Goal: Task Accomplishment & Management: Use online tool/utility

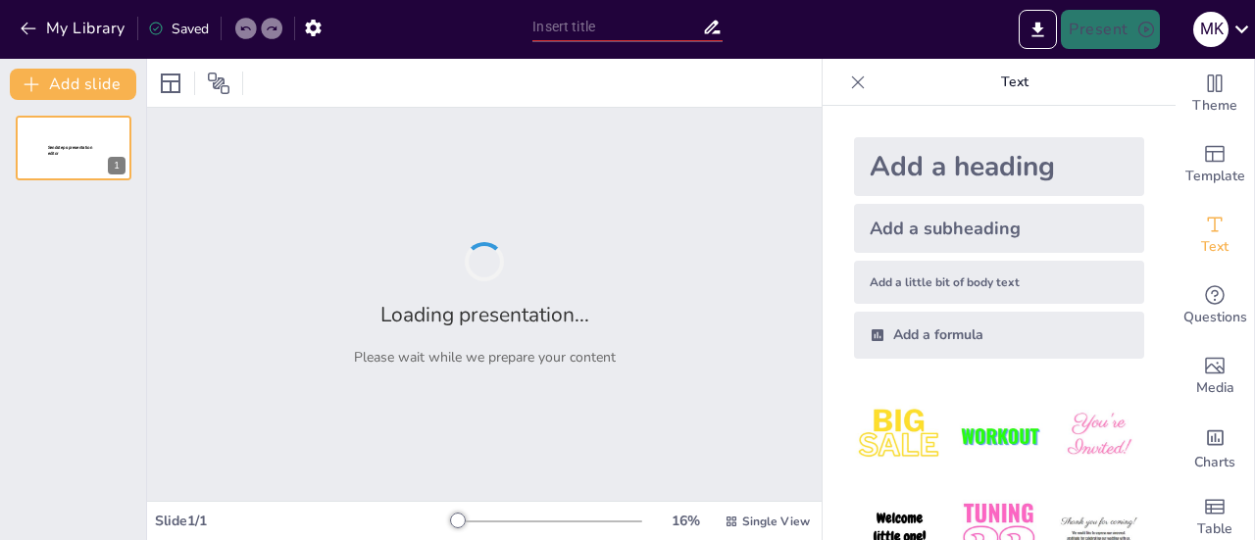
type input "Advancements in Aesthetic Medicine: Understanding Microneedling Radio Frequency…"
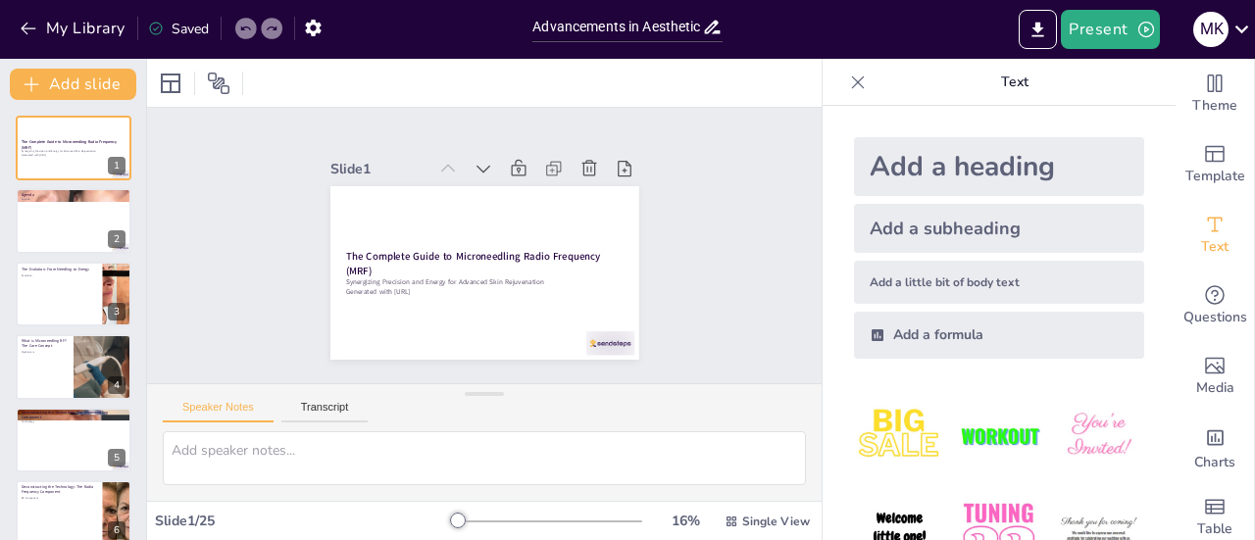
checkbox input "true"
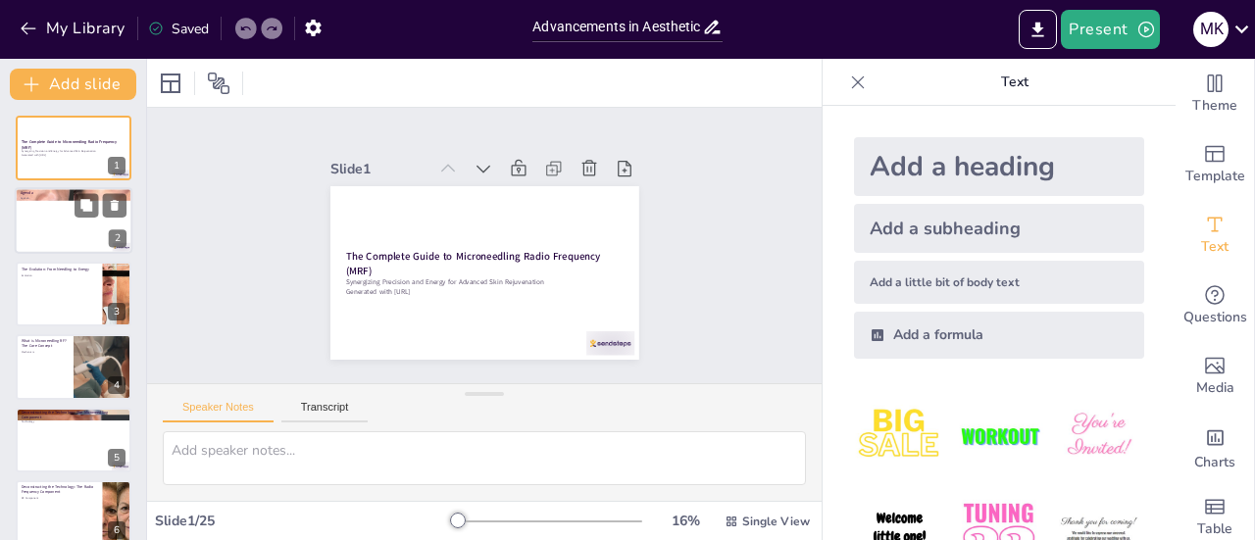
checkbox input "true"
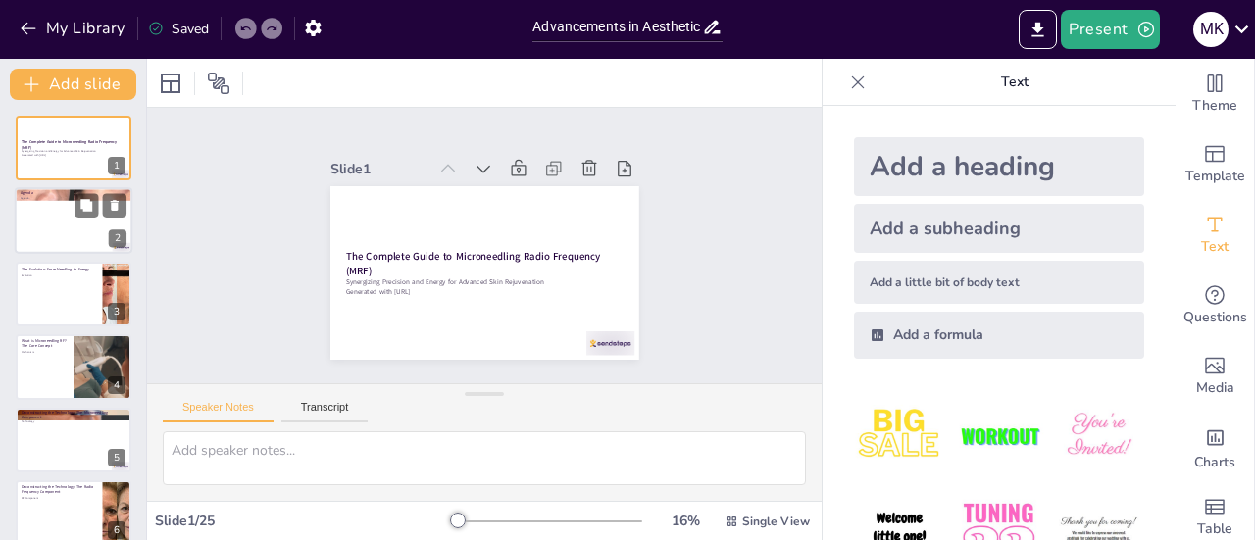
click at [54, 234] on div at bounding box center [74, 221] width 118 height 67
type textarea "This agenda provides a comprehensive overview of the topics we will cover [DATE…"
checkbox input "true"
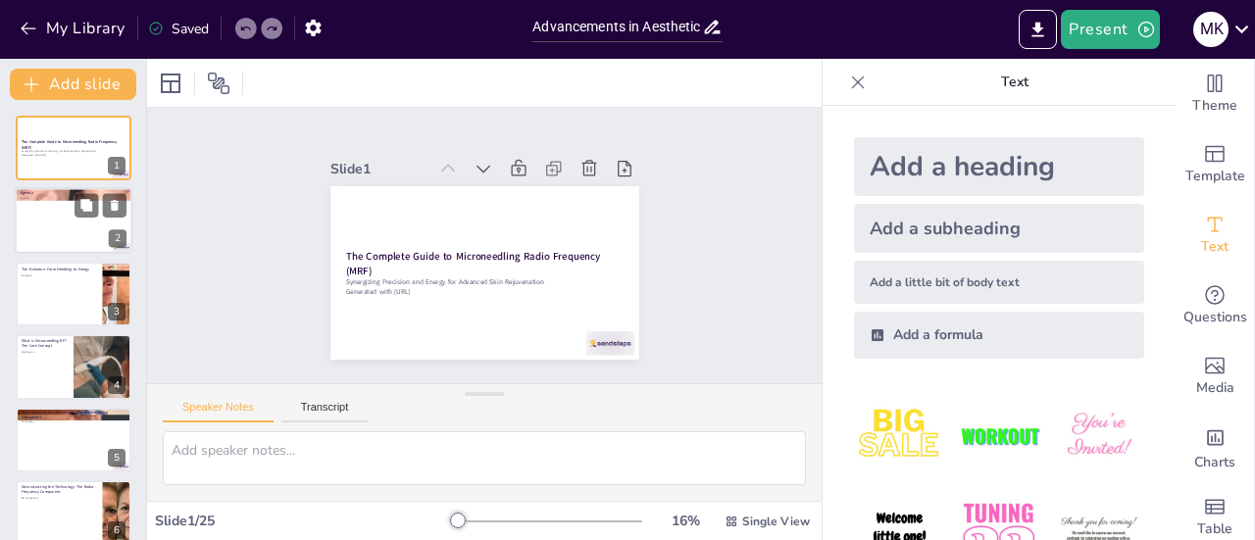
checkbox input "true"
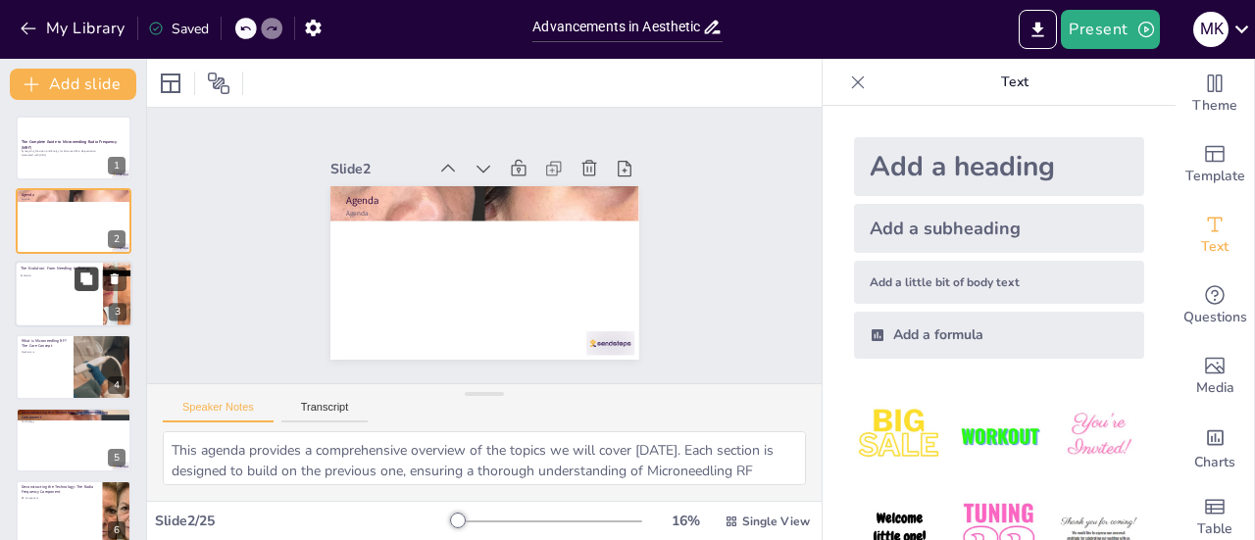
checkbox input "true"
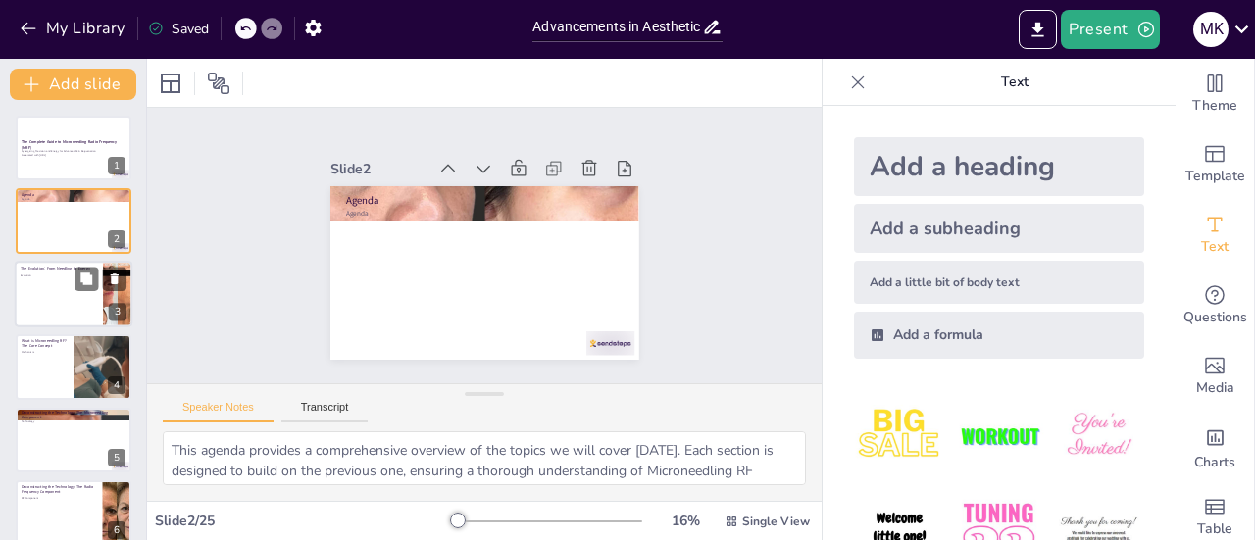
checkbox input "true"
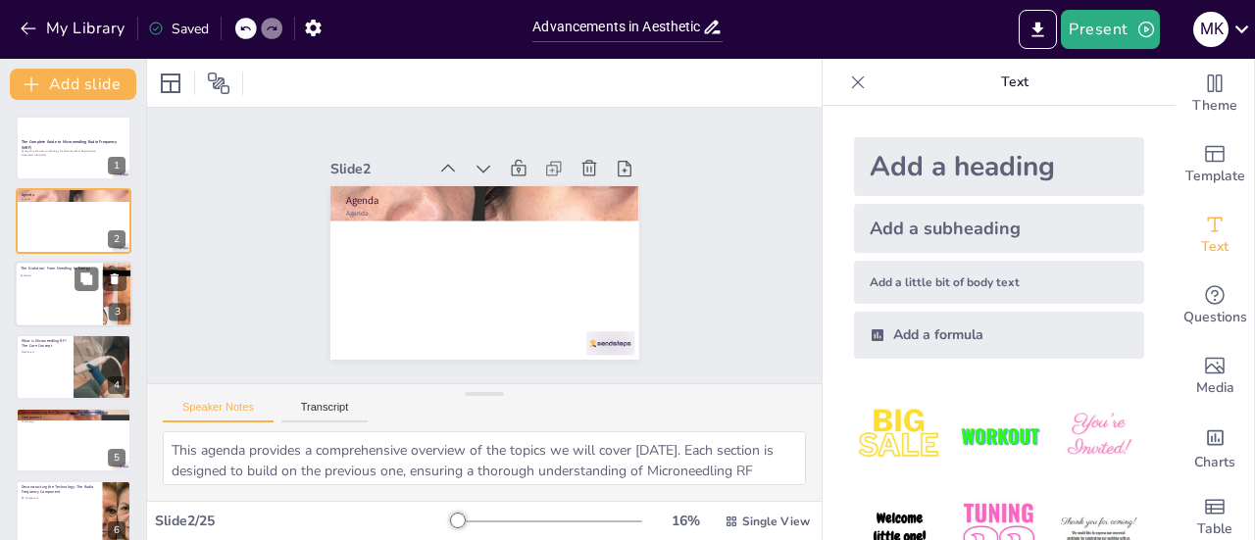
click at [53, 281] on div at bounding box center [74, 294] width 118 height 67
type textarea "The evolution from traditional microneedling to incorporating RF energy marks a…"
checkbox input "true"
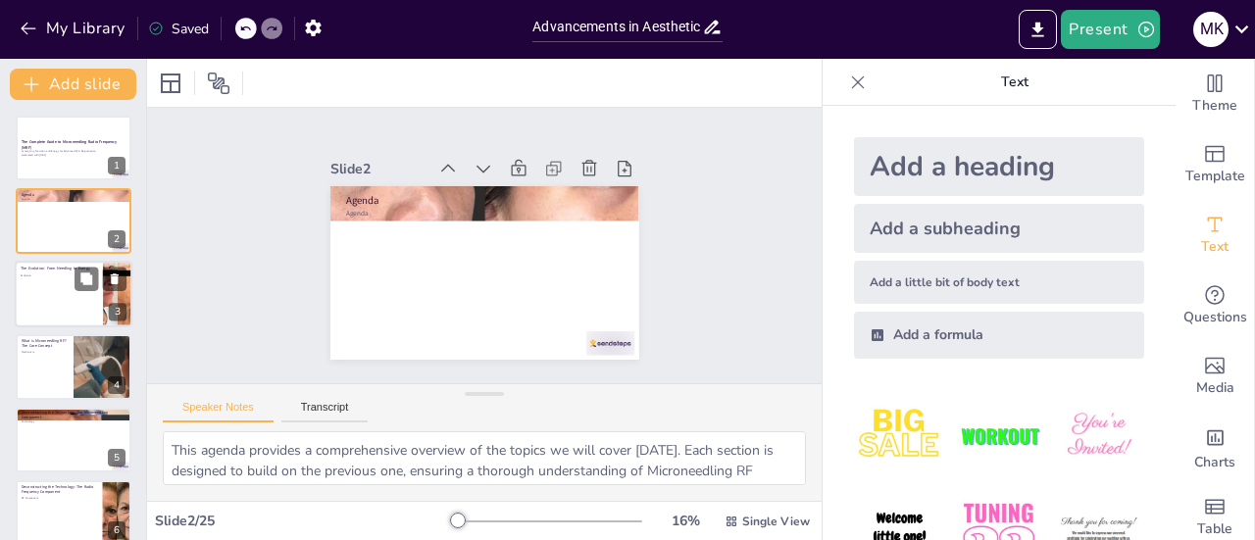
checkbox input "true"
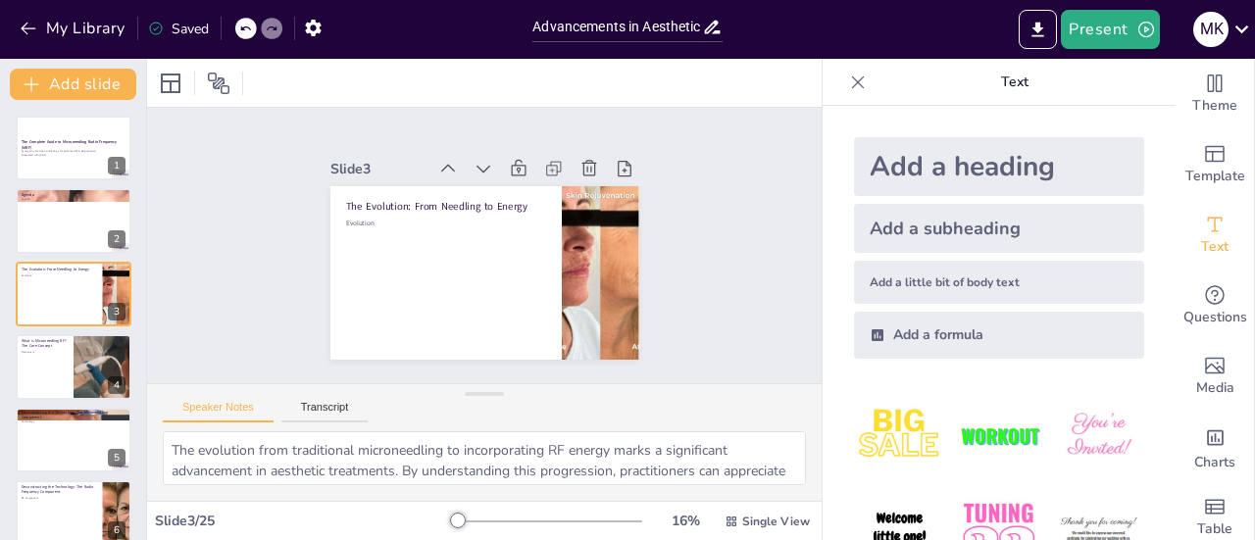
checkbox input "true"
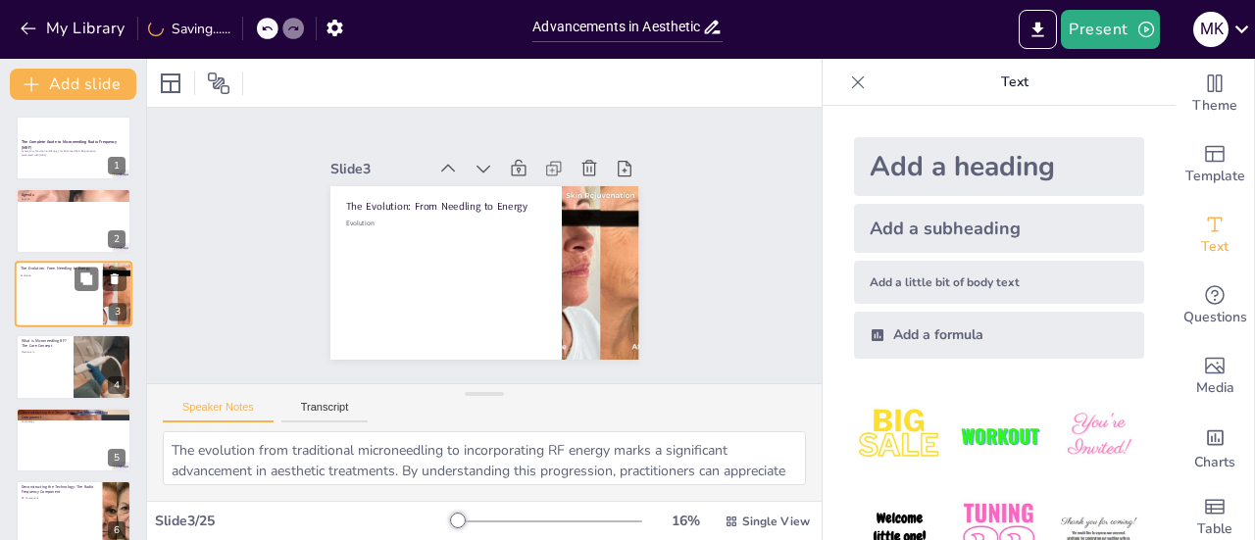
checkbox input "true"
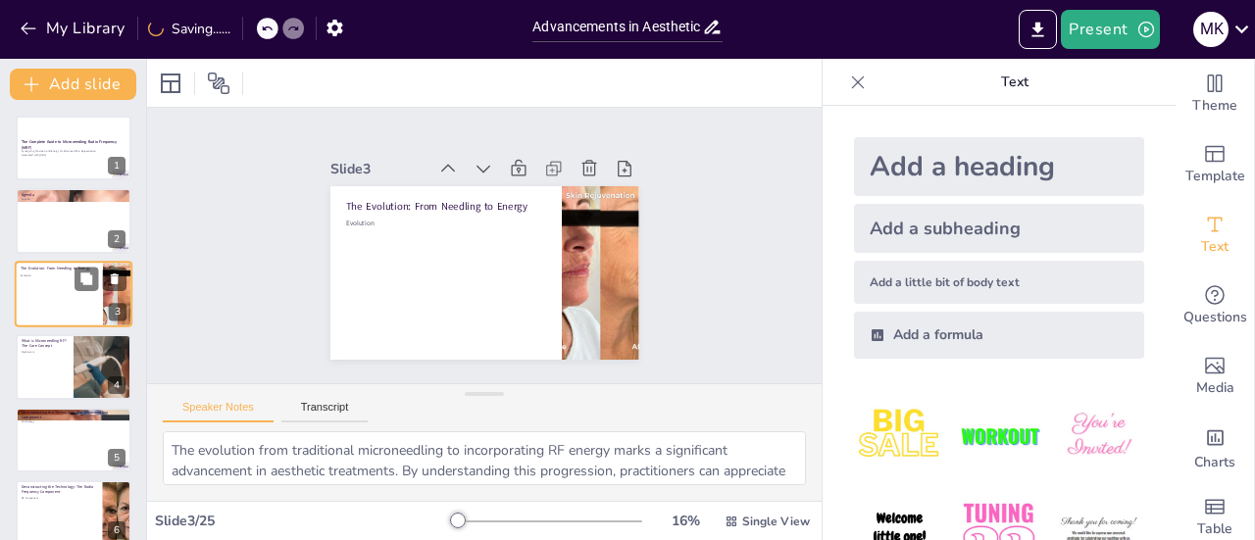
checkbox input "true"
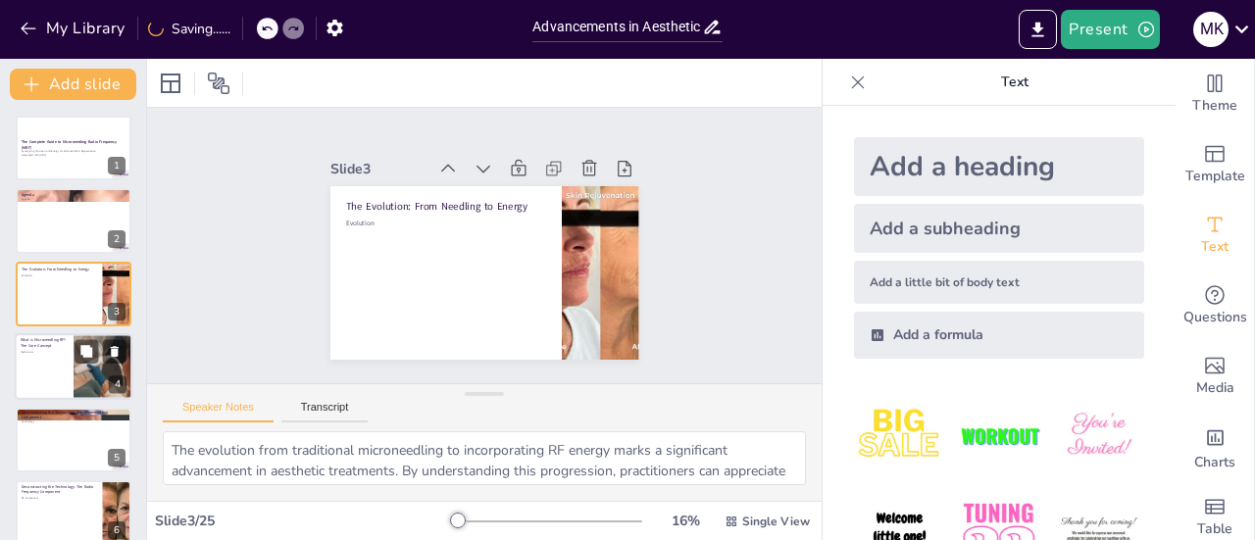
checkbox input "true"
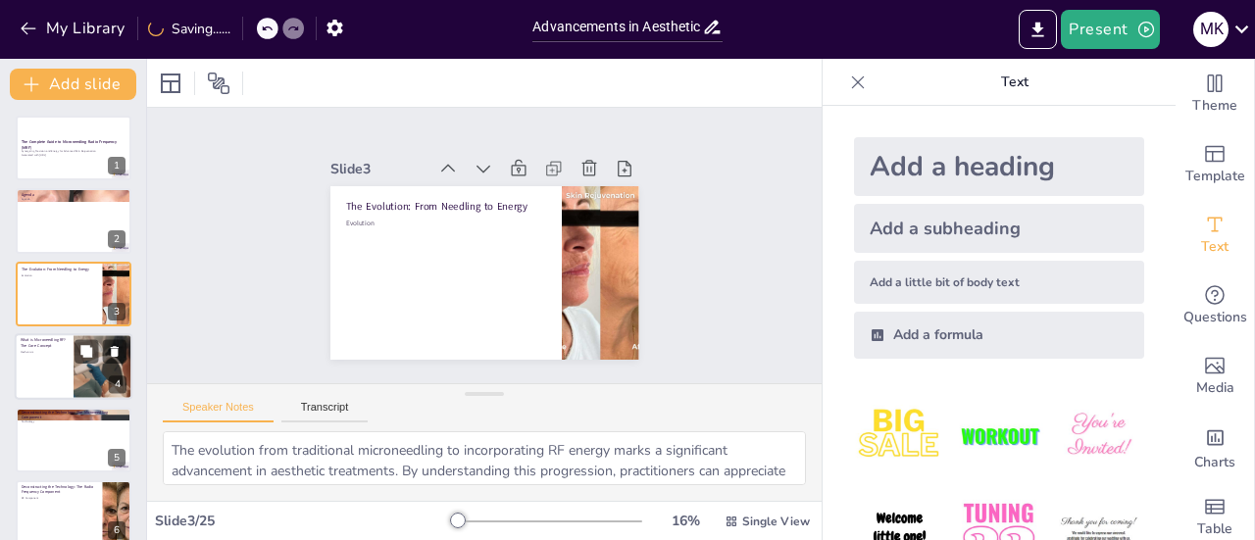
checkbox input "true"
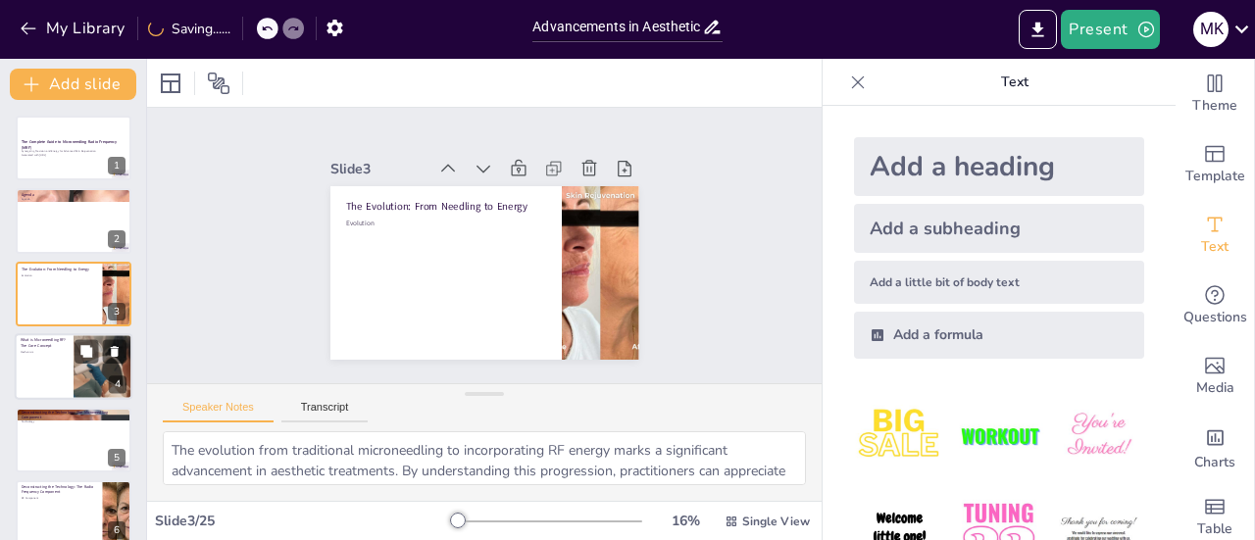
checkbox input "true"
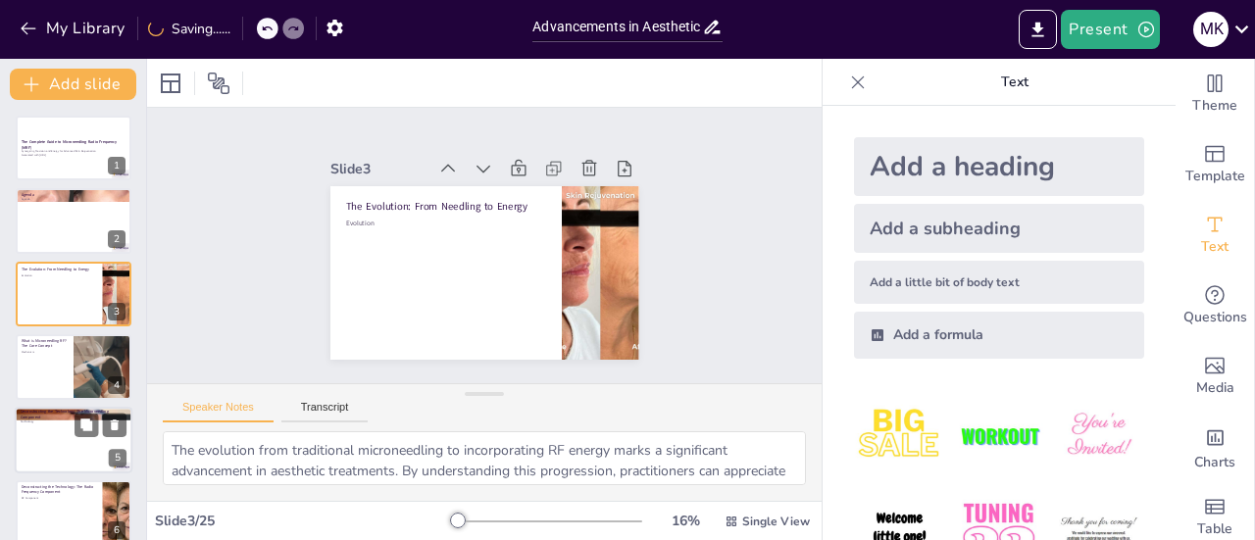
checkbox input "true"
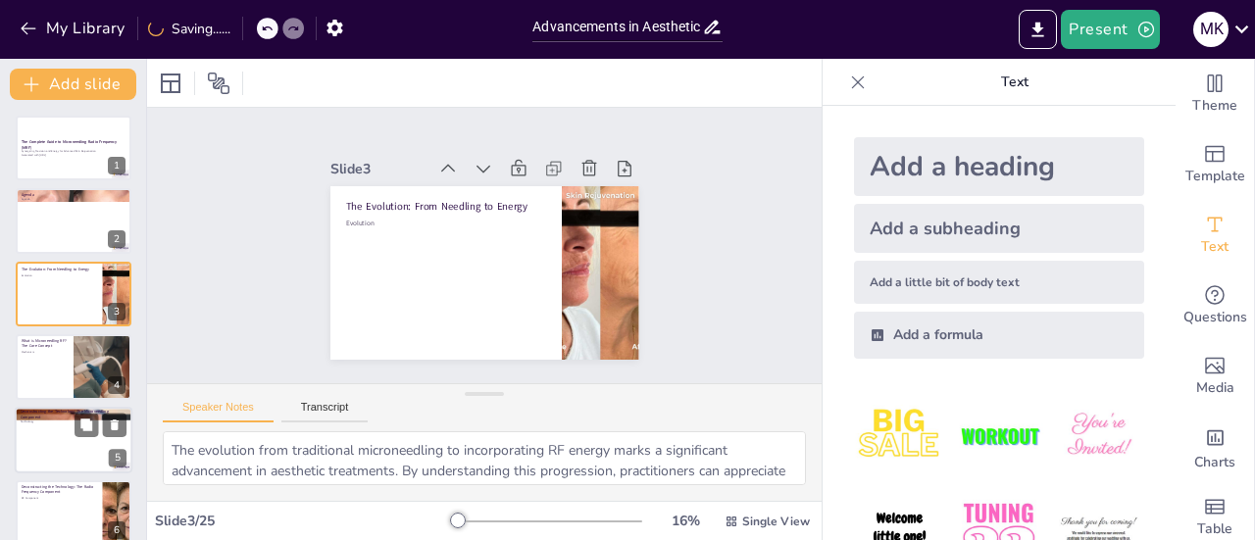
checkbox input "true"
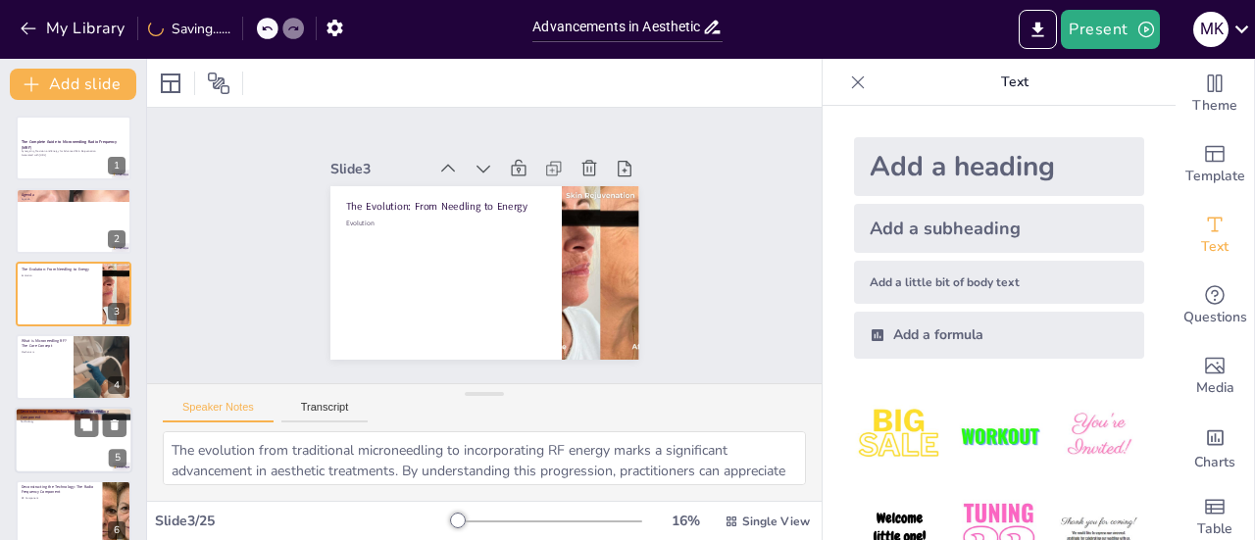
checkbox input "true"
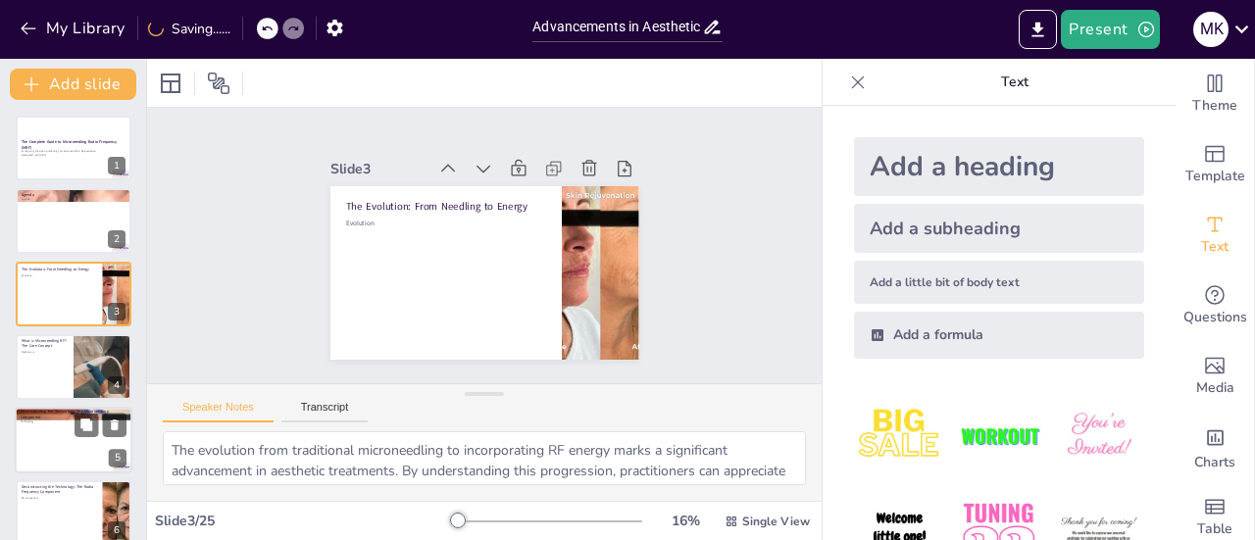
checkbox input "true"
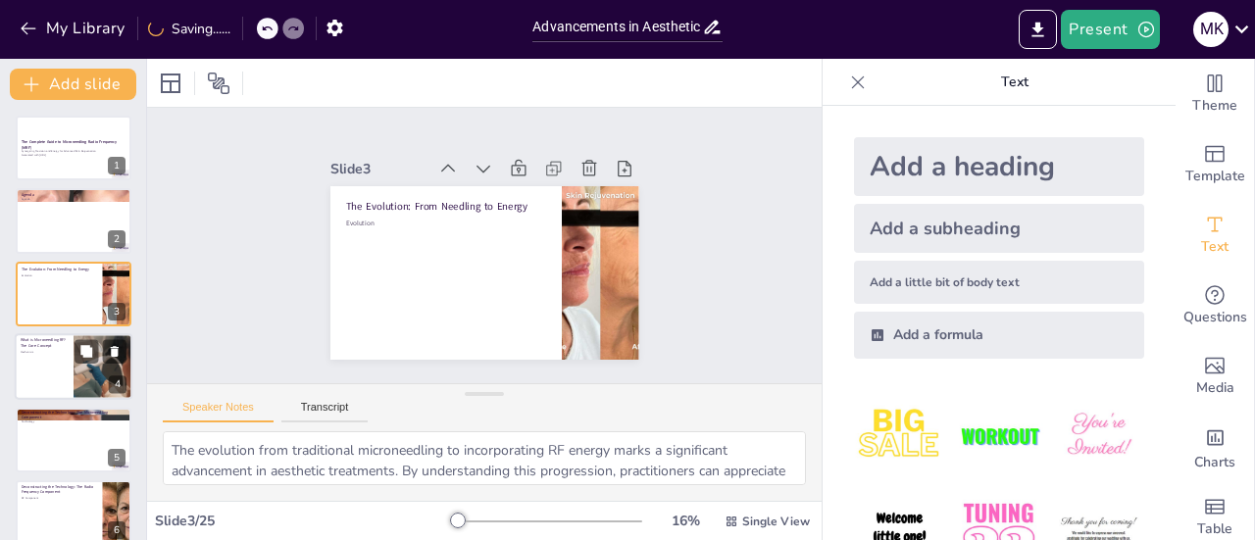
checkbox input "true"
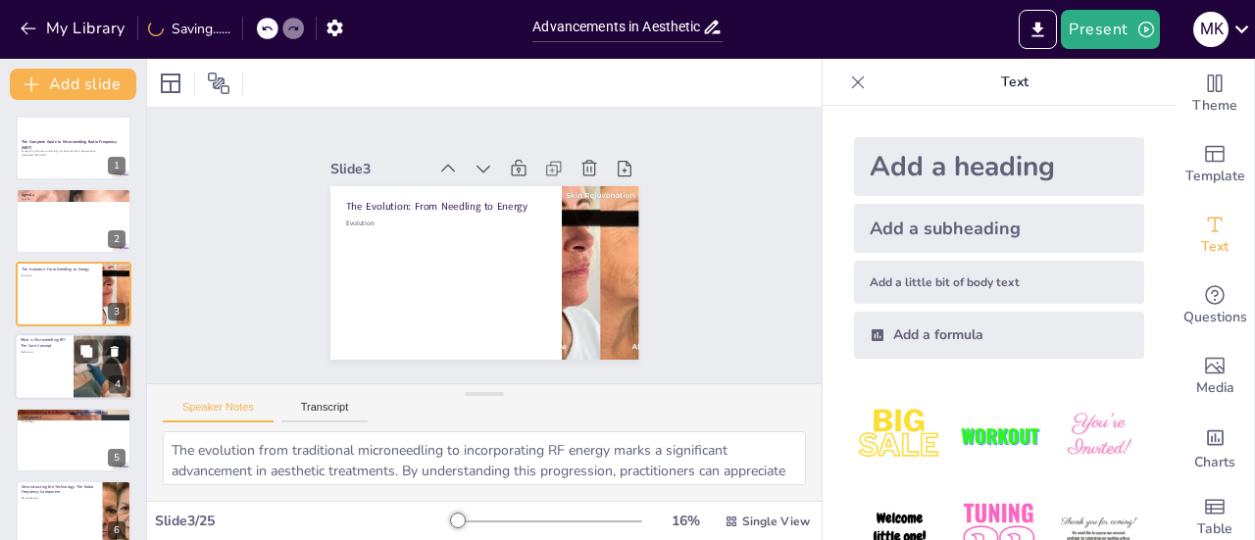
checkbox input "true"
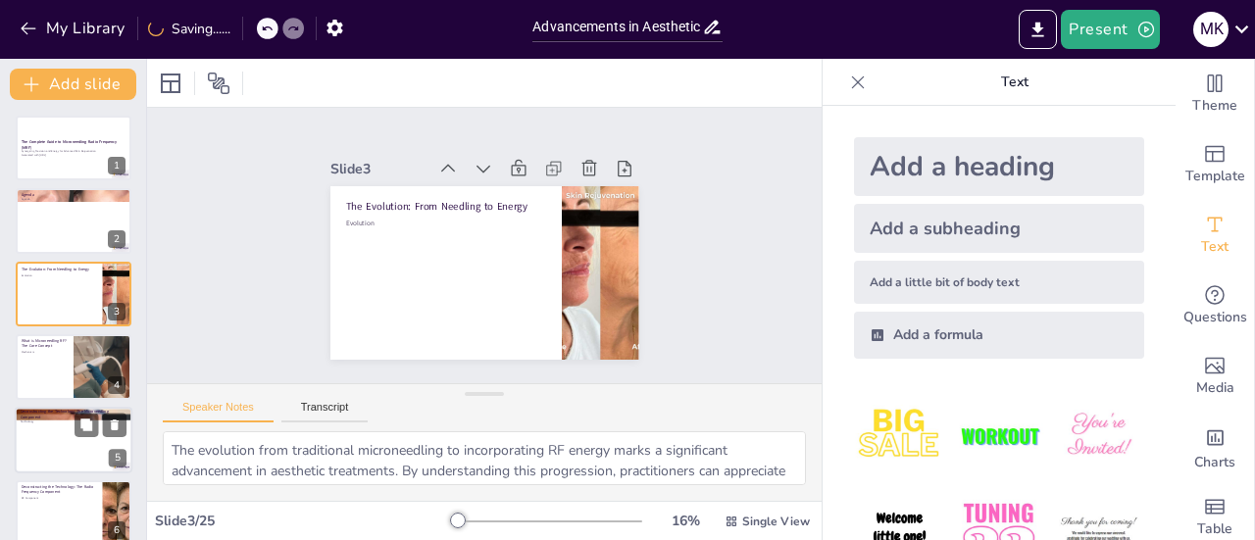
checkbox input "true"
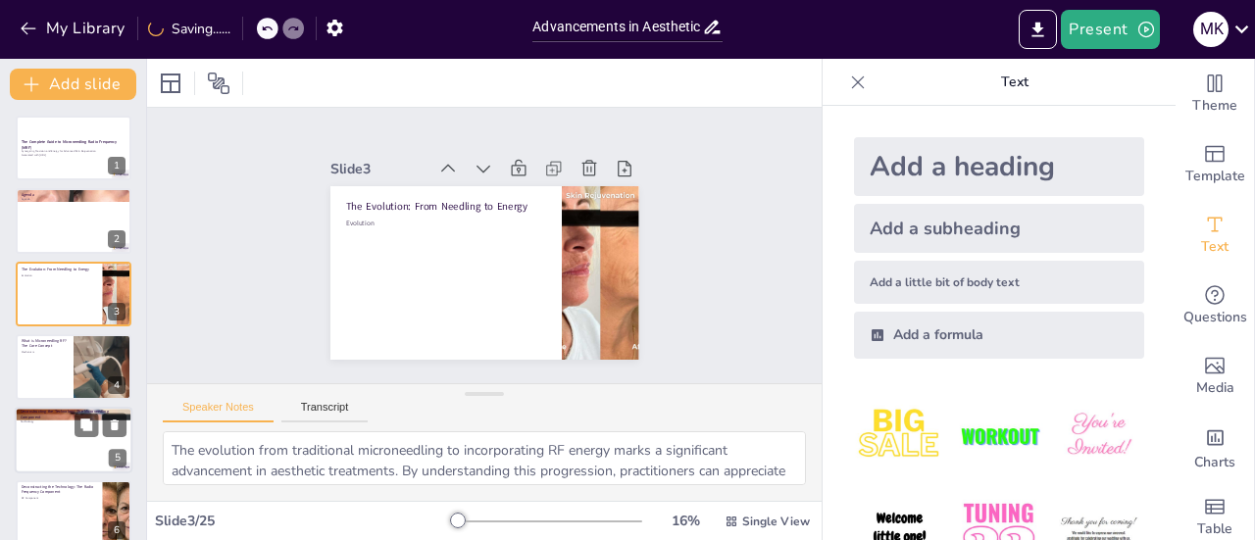
checkbox input "true"
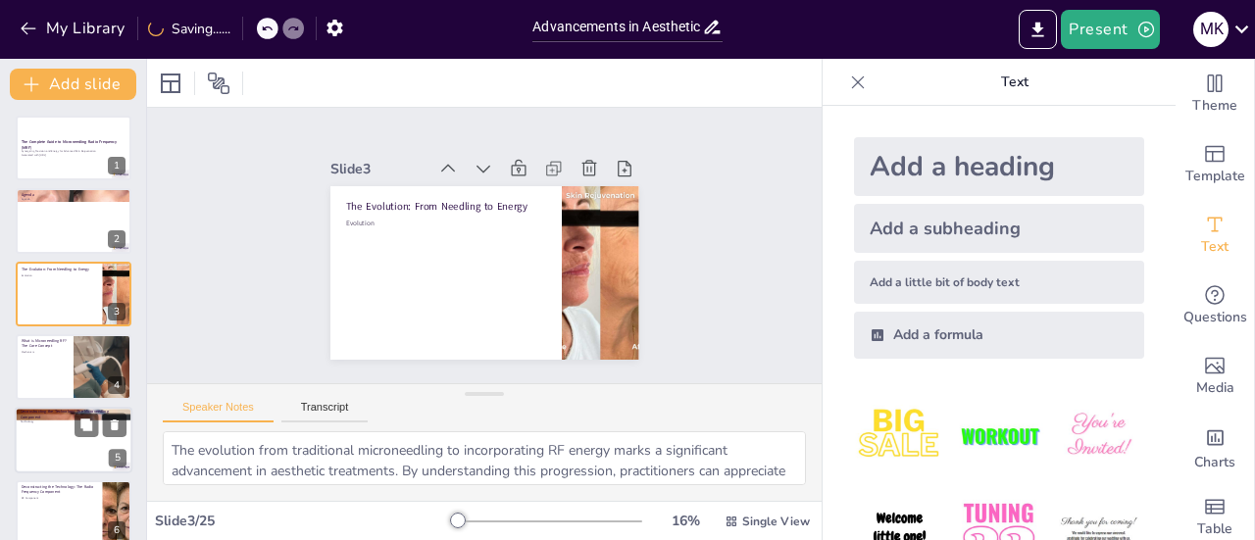
checkbox input "true"
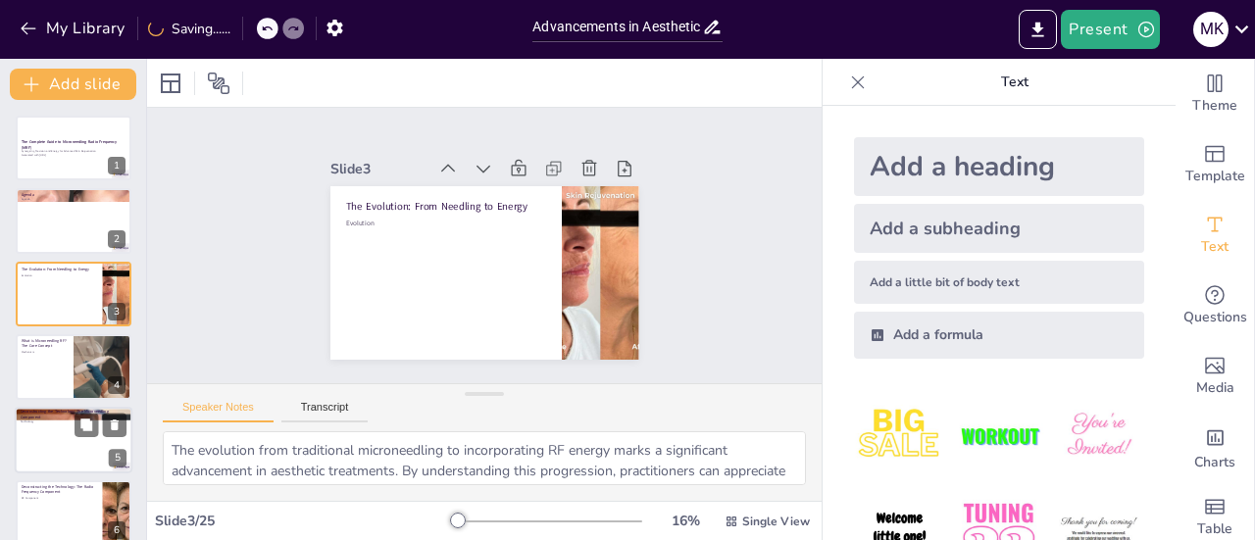
checkbox input "true"
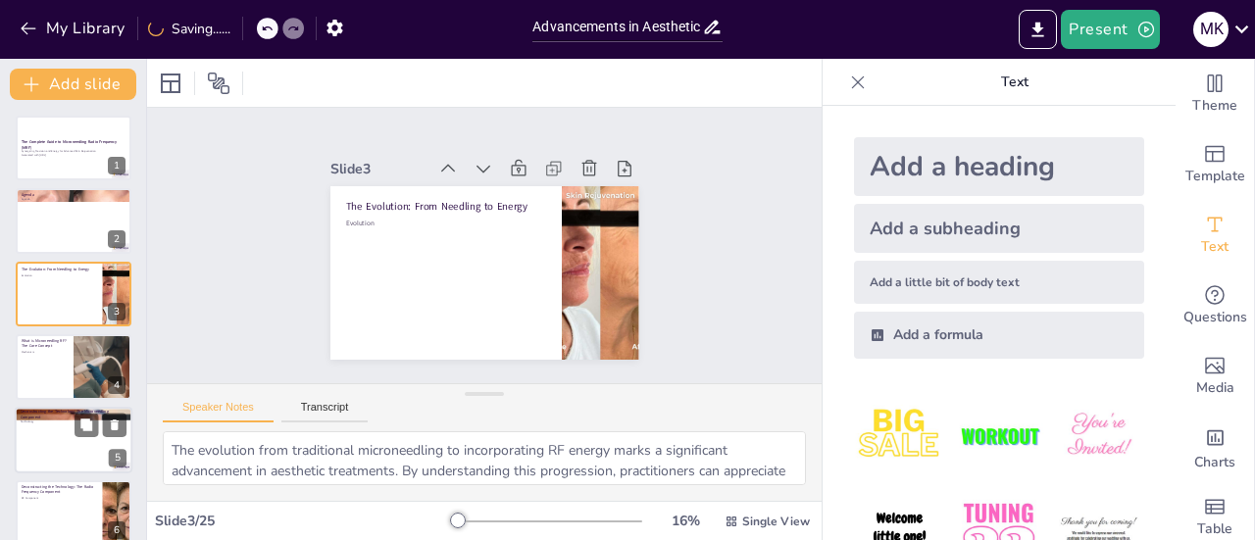
click at [57, 450] on div at bounding box center [74, 440] width 118 height 67
type textarea "The technology behind Microneedling RF is critical for achieving optimal result…"
checkbox input "true"
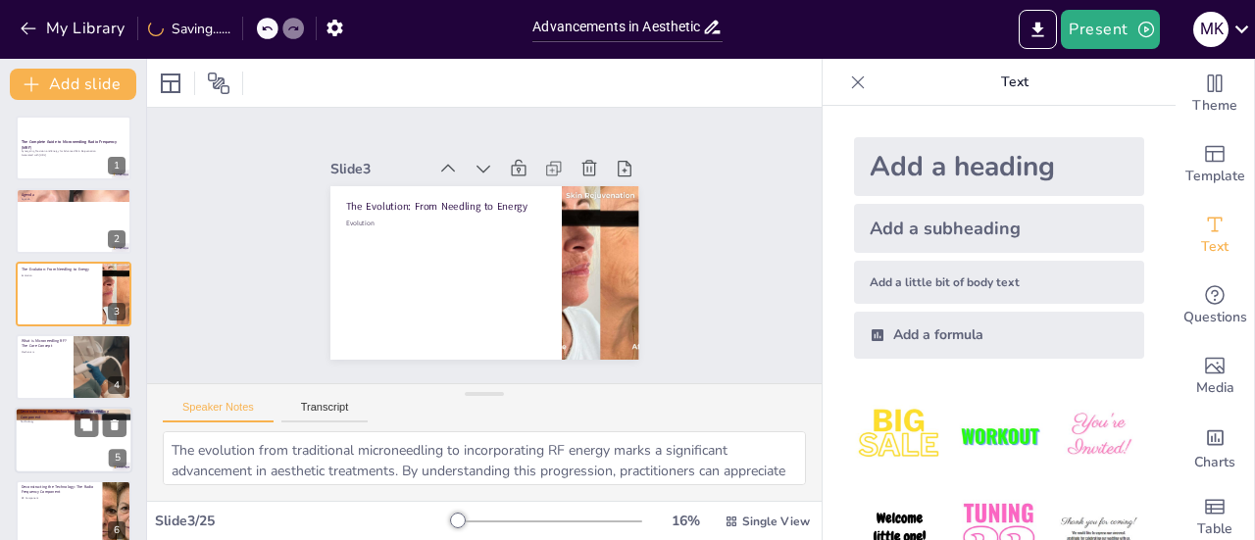
checkbox input "true"
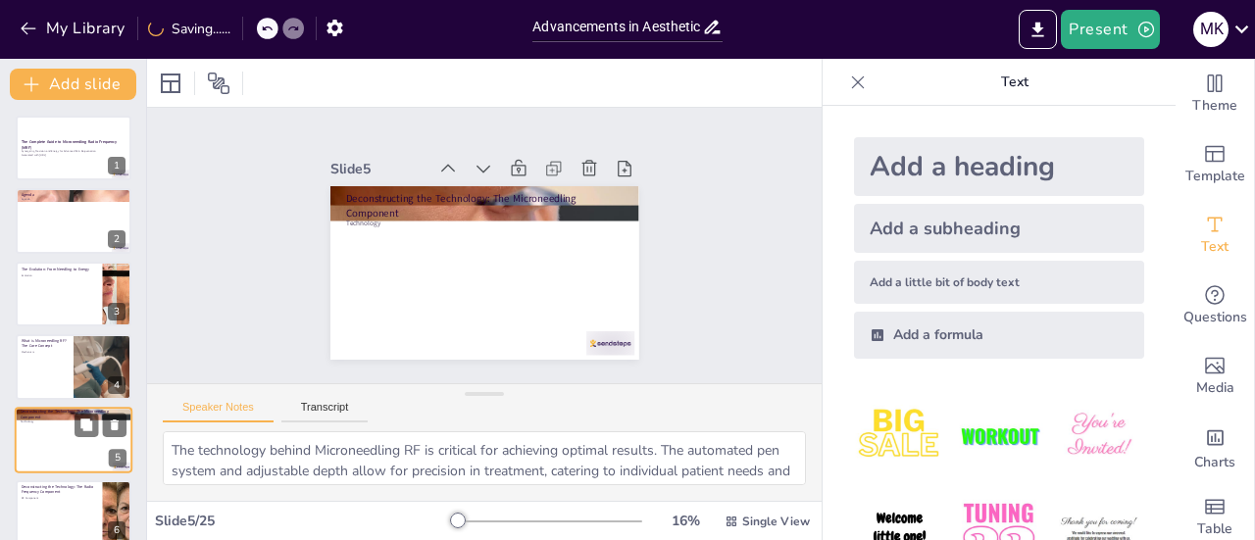
scroll to position [120, 0]
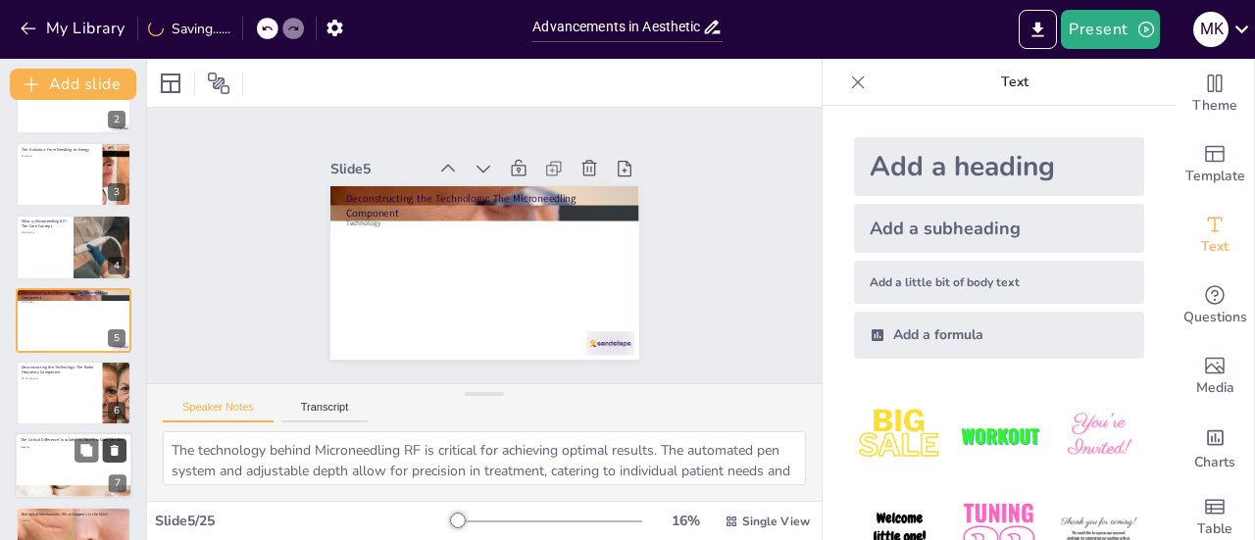
checkbox input "true"
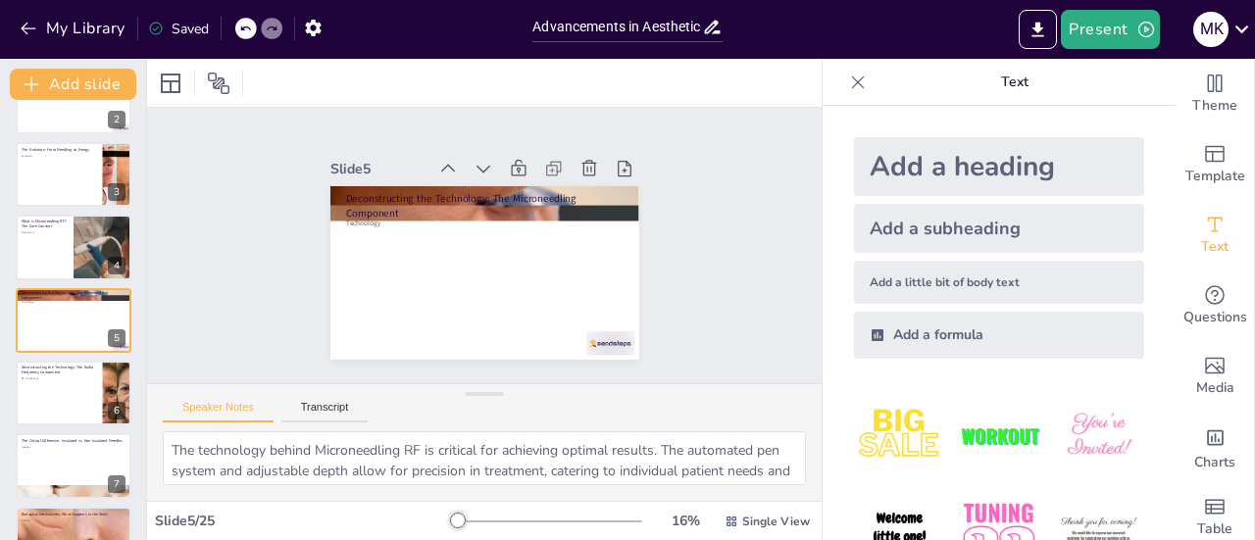
checkbox input "true"
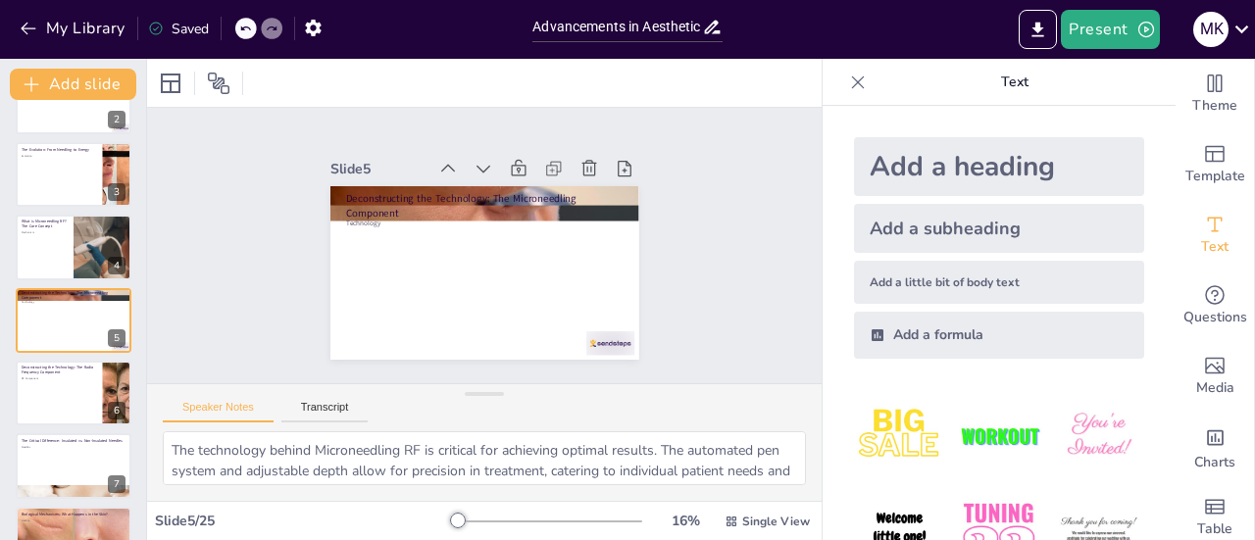
checkbox input "true"
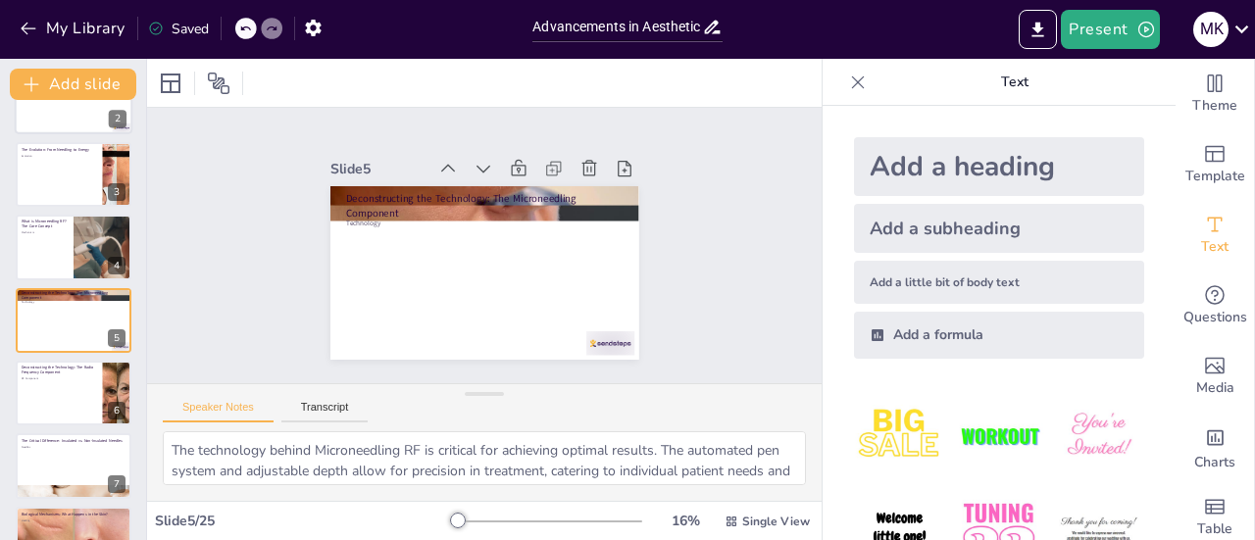
checkbox input "true"
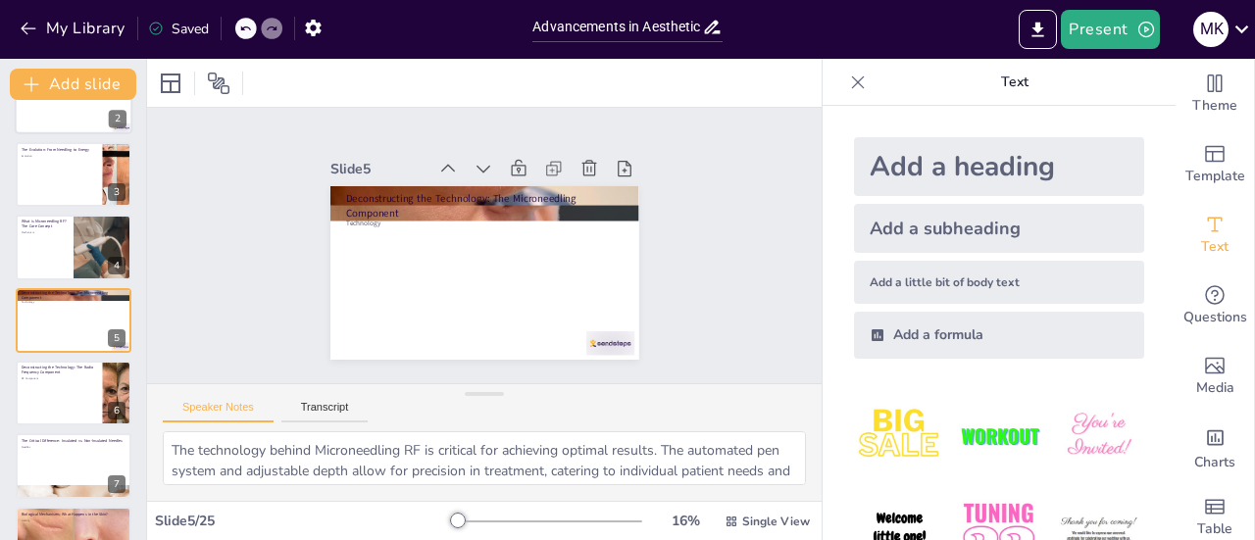
checkbox input "true"
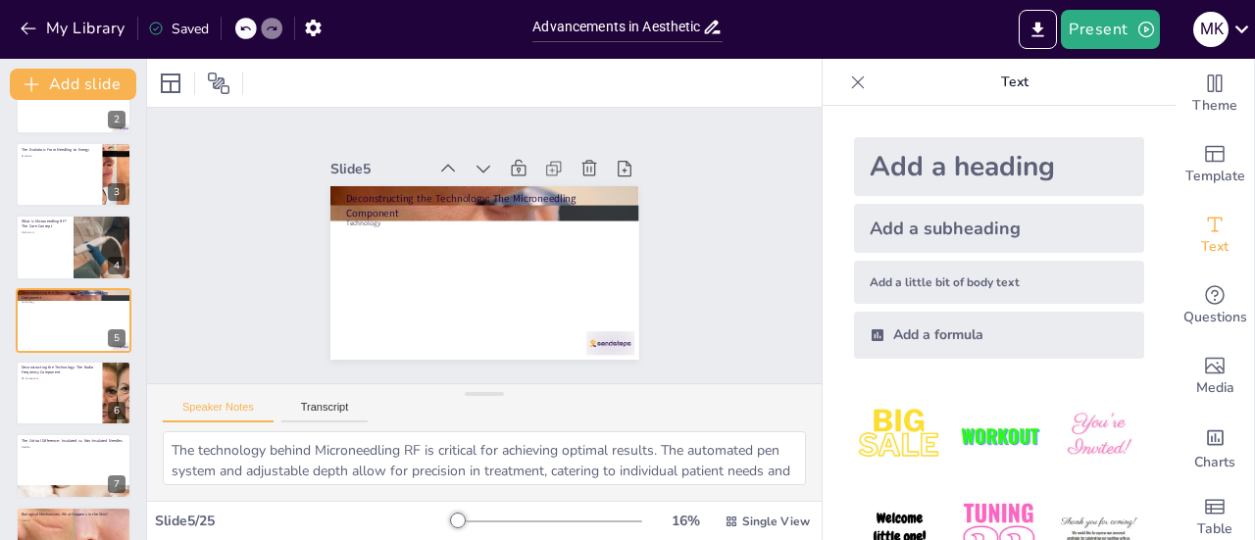
checkbox input "true"
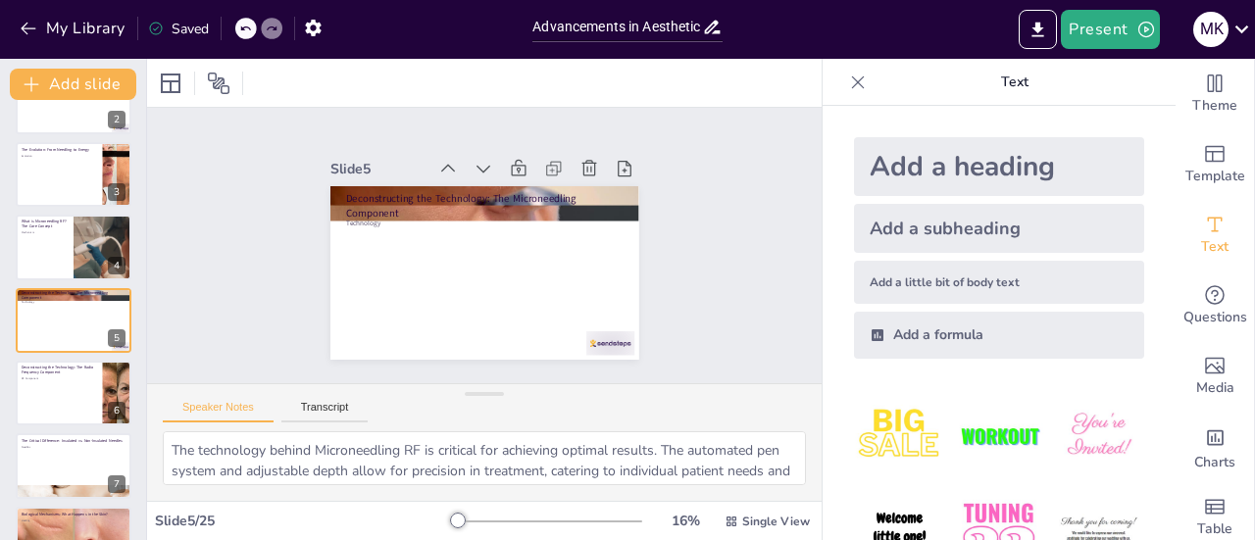
checkbox input "true"
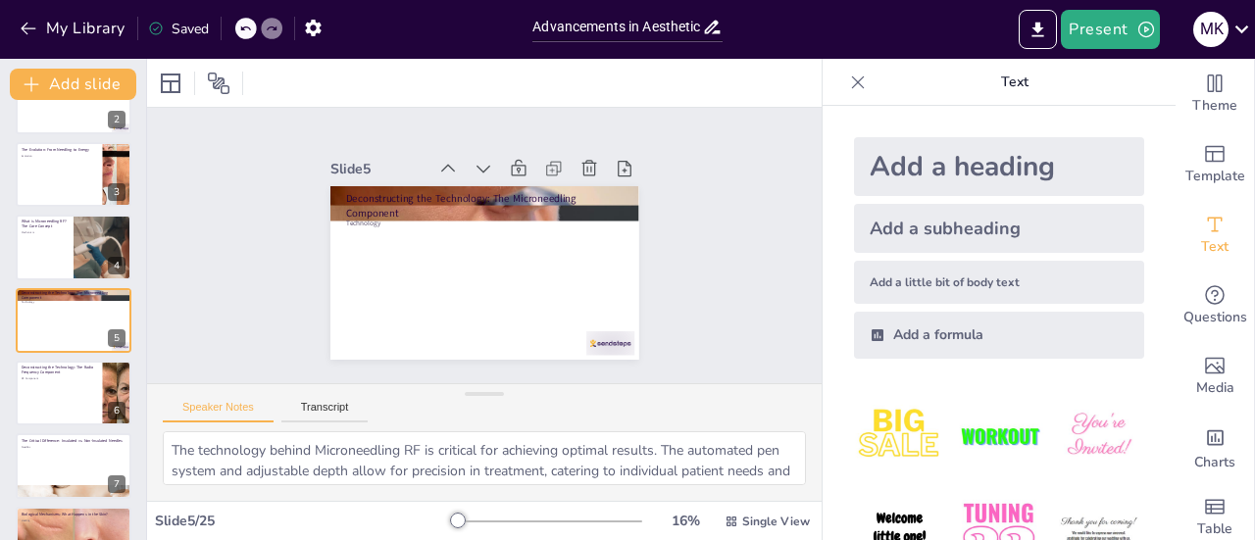
checkbox input "true"
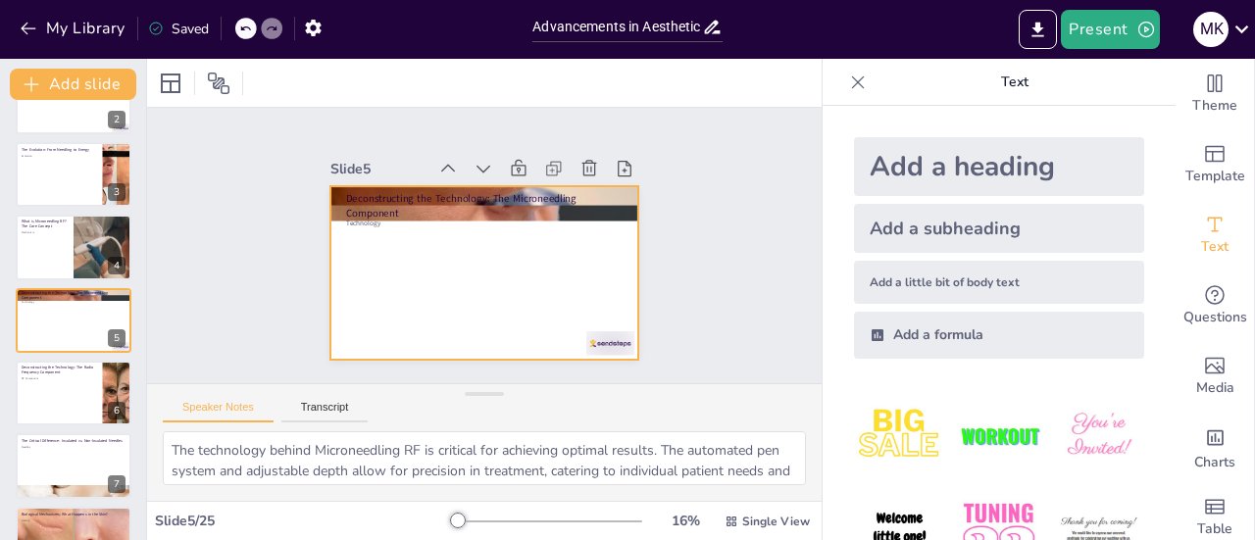
checkbox input "true"
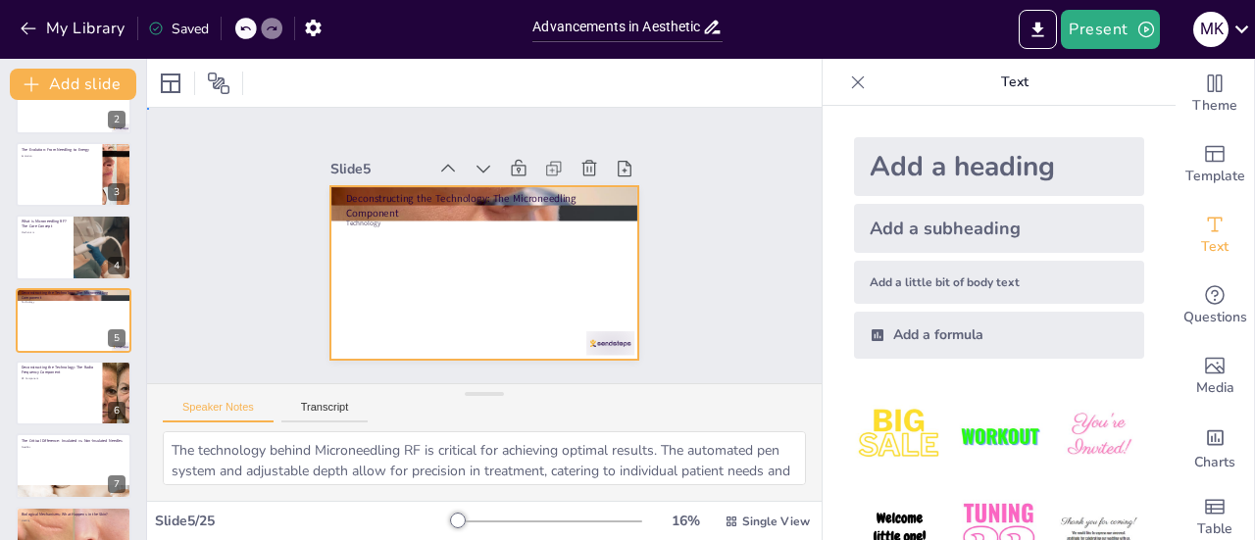
click at [531, 295] on div at bounding box center [473, 270] width 352 height 284
checkbox input "true"
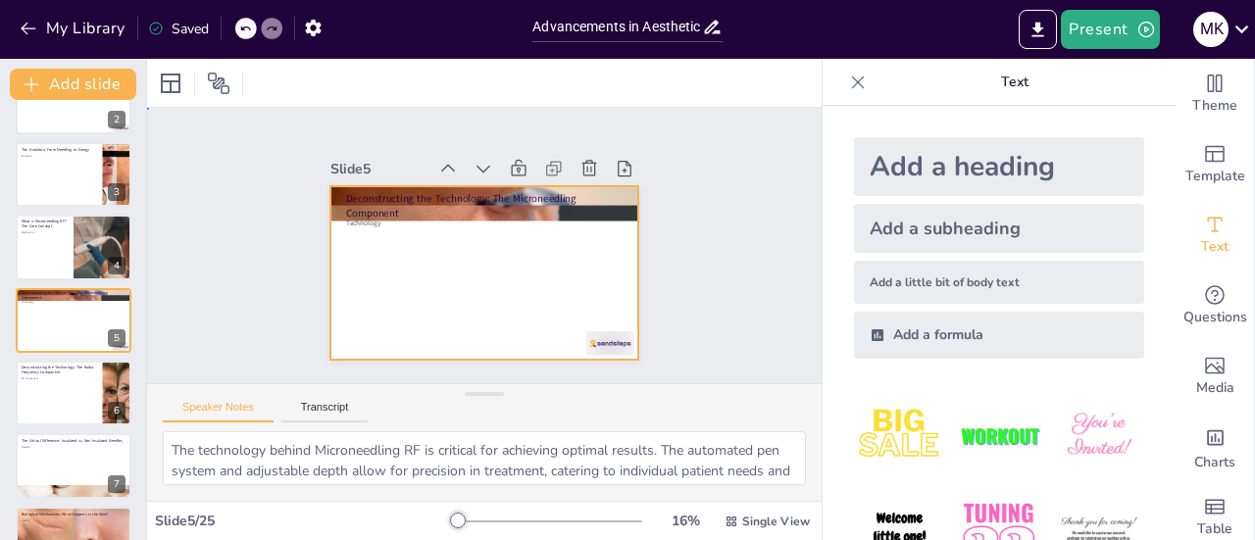
checkbox input "true"
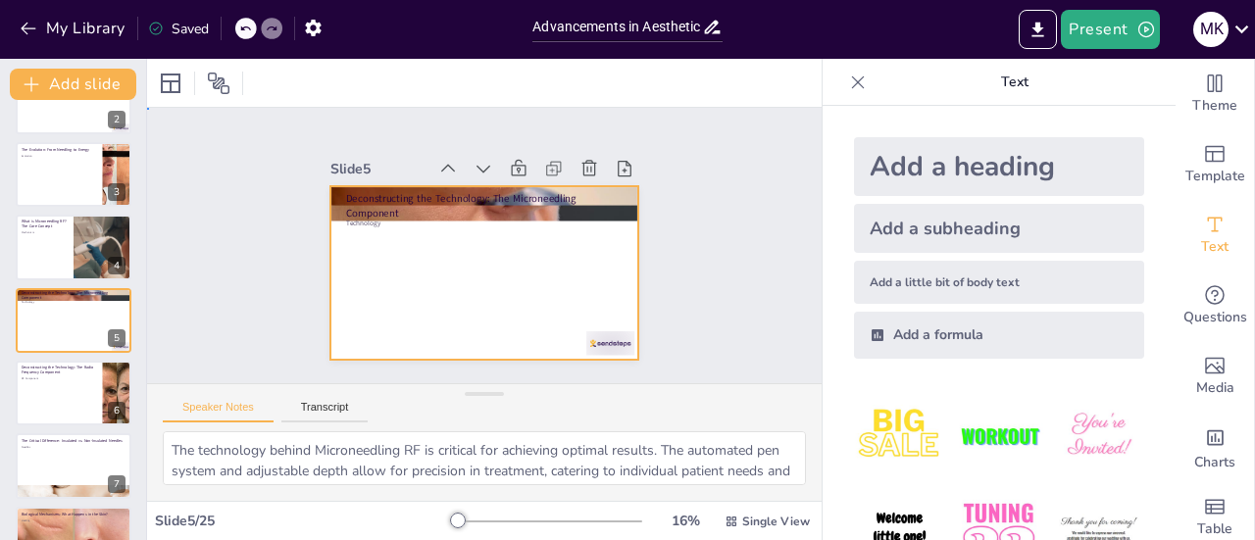
checkbox input "true"
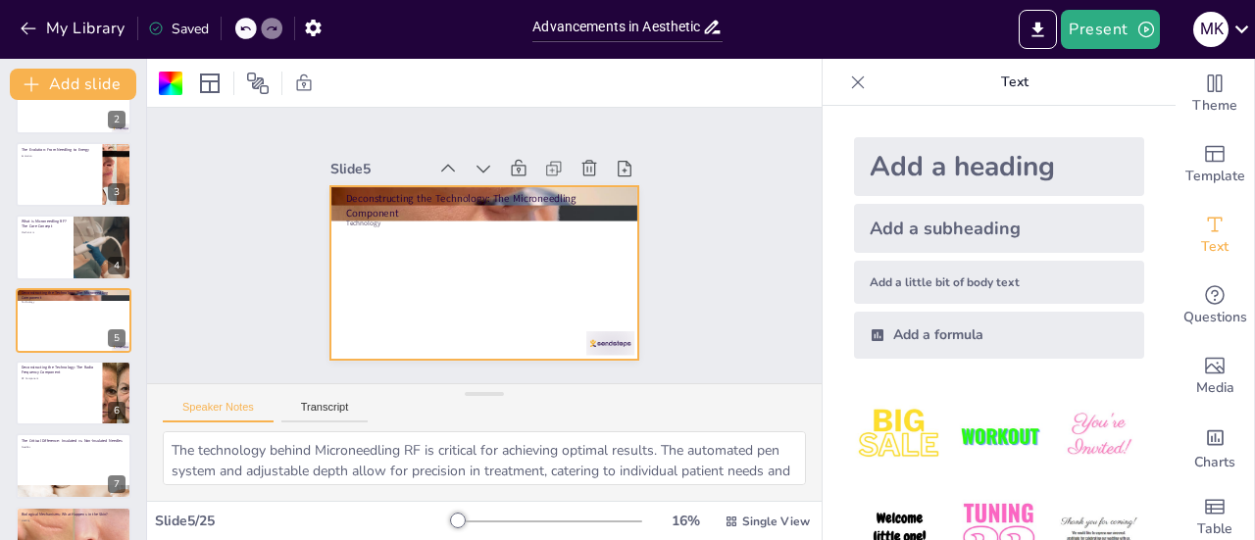
checkbox input "true"
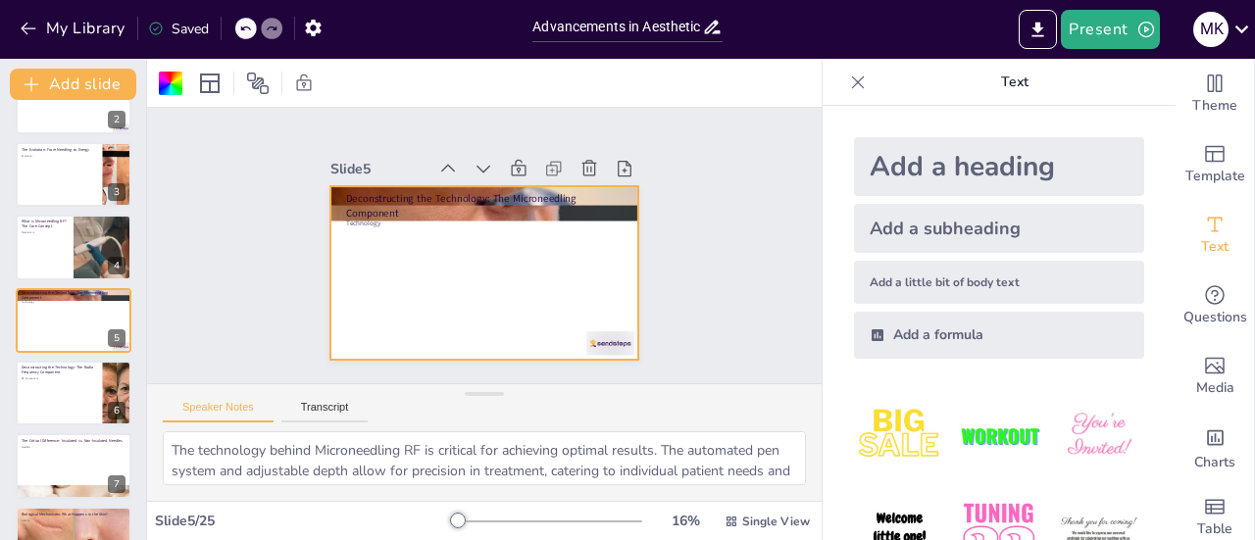
checkbox input "true"
click at [39, 31] on button "My Library" at bounding box center [74, 28] width 119 height 31
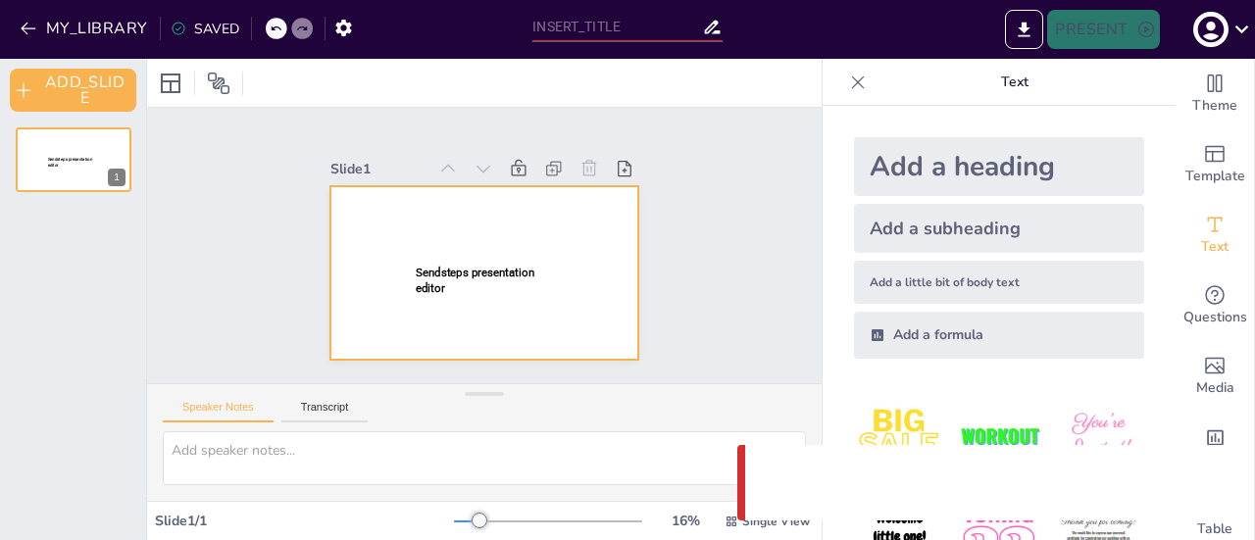
type input "Advancements in Aesthetic Medicine: Understanding Microneedling Radio Frequency…"
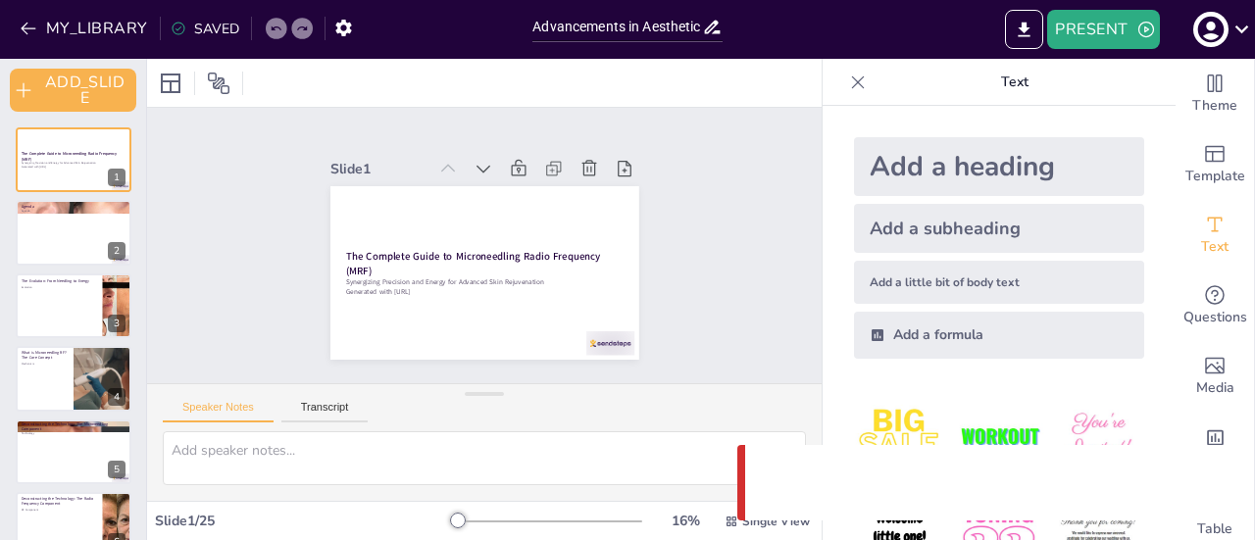
checkbox input "true"
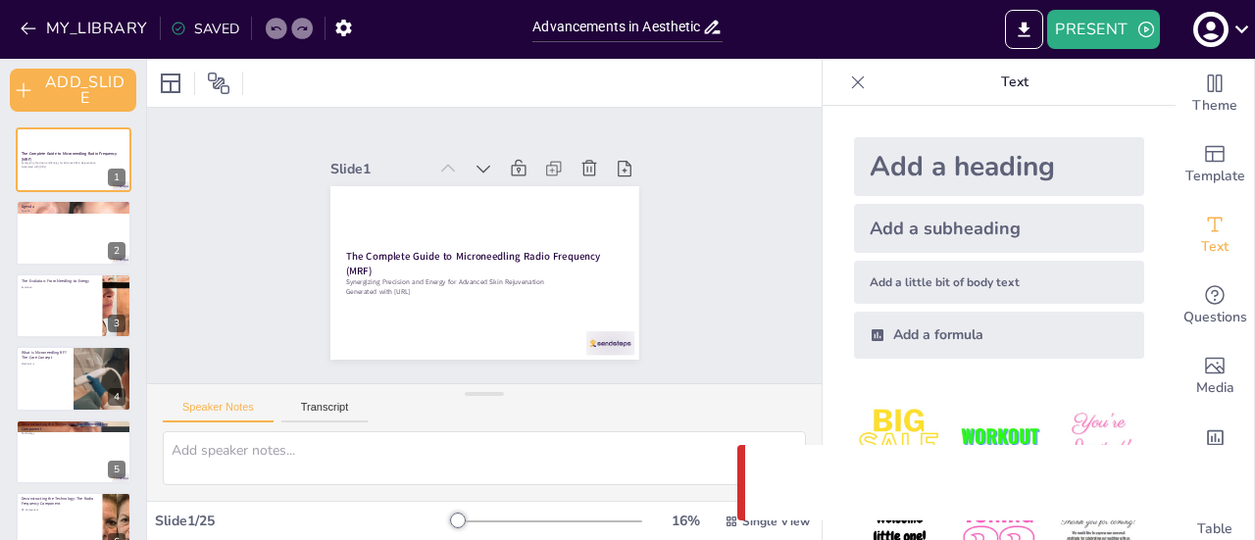
checkbox input "true"
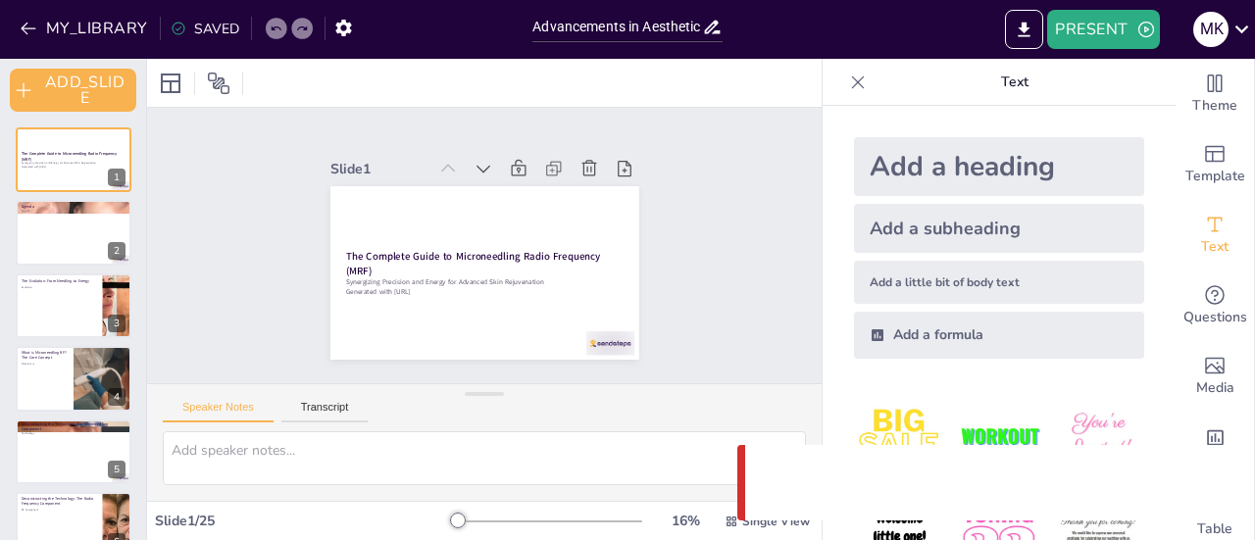
checkbox input "true"
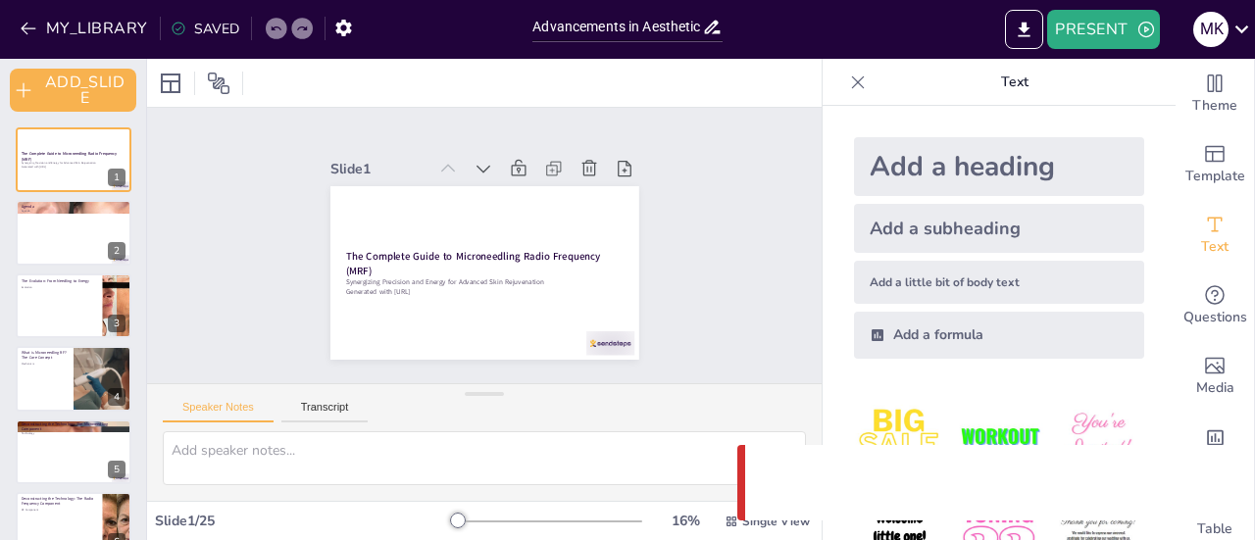
checkbox input "true"
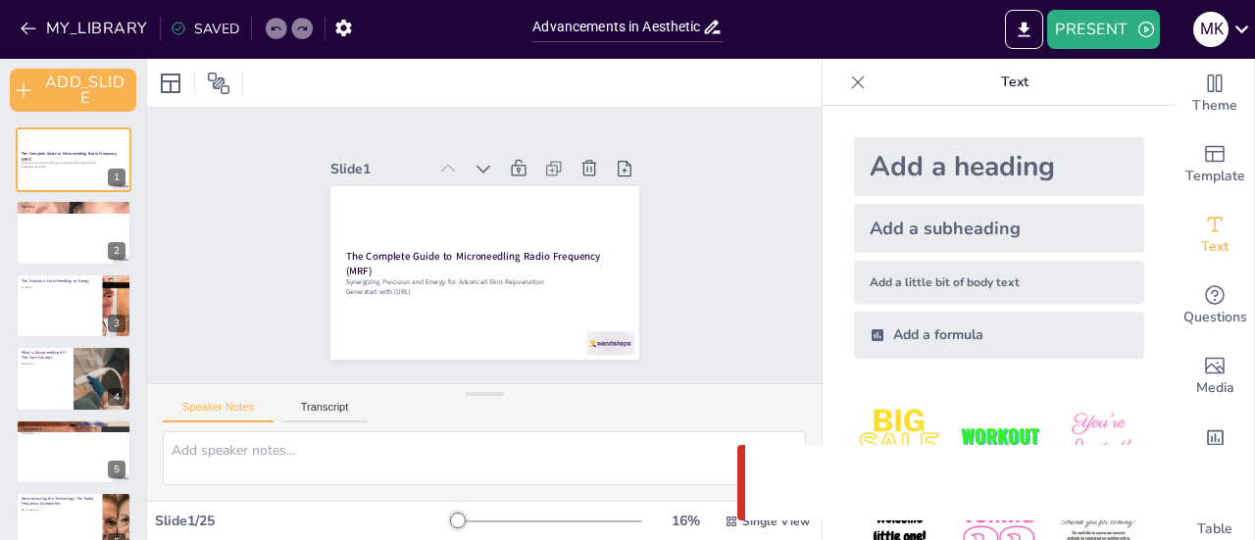
checkbox input "true"
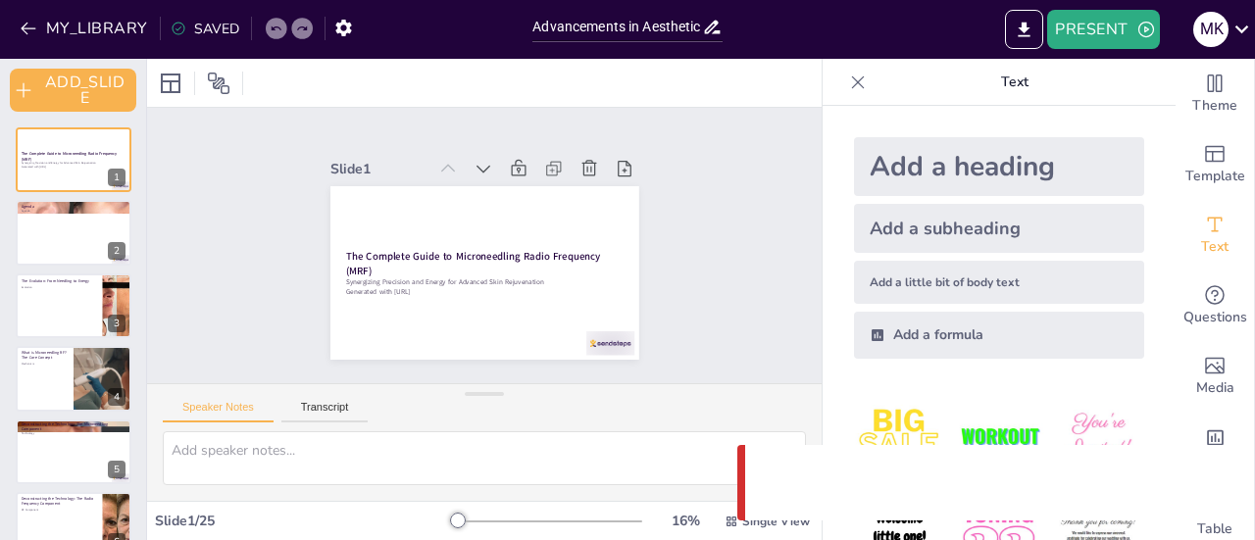
checkbox input "true"
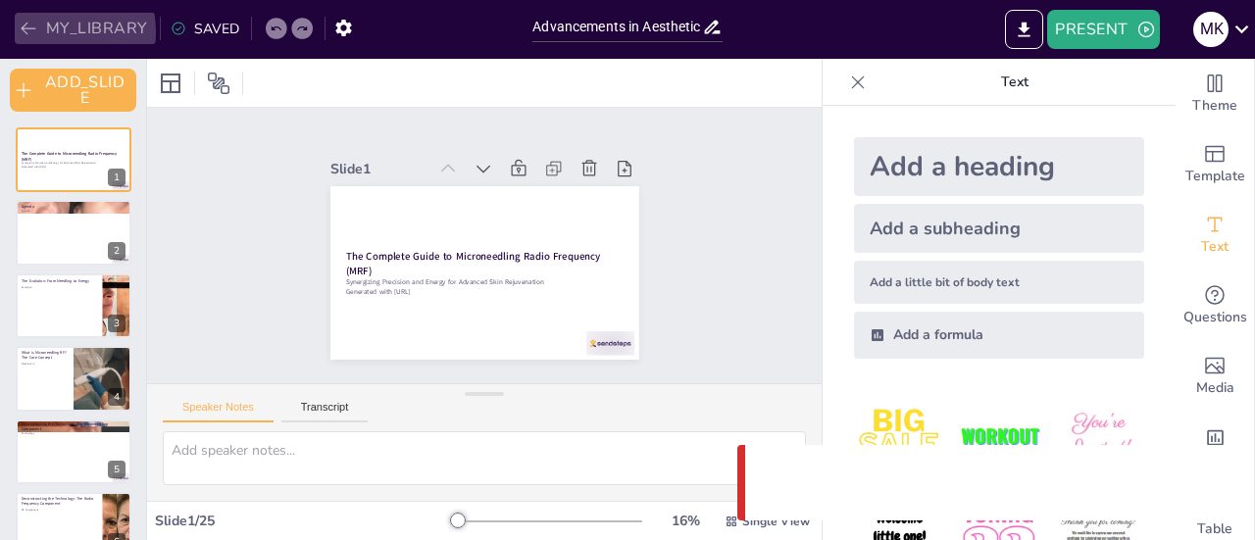
click at [36, 32] on icon "button" at bounding box center [29, 29] width 20 height 20
